Goal: Find contact information

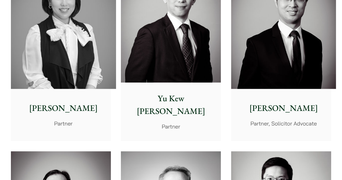
scroll to position [576, 0]
click at [69, 102] on p "[PERSON_NAME]" at bounding box center [64, 108] width 96 height 13
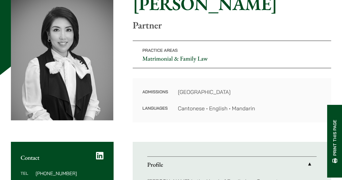
scroll to position [121, 0]
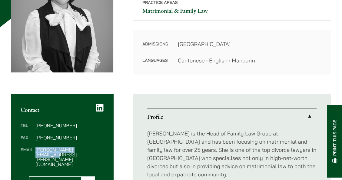
drag, startPoint x: 36, startPoint y: 149, endPoint x: 88, endPoint y: 148, distance: 52.2
click at [88, 148] on dd "[PERSON_NAME][EMAIL_ADDRESS][PERSON_NAME][DOMAIN_NAME]" at bounding box center [69, 156] width 68 height 19
copy dd "[PERSON_NAME][EMAIL_ADDRESS][PERSON_NAME][DOMAIN_NAME]"
